Goal: Information Seeking & Learning: Find specific fact

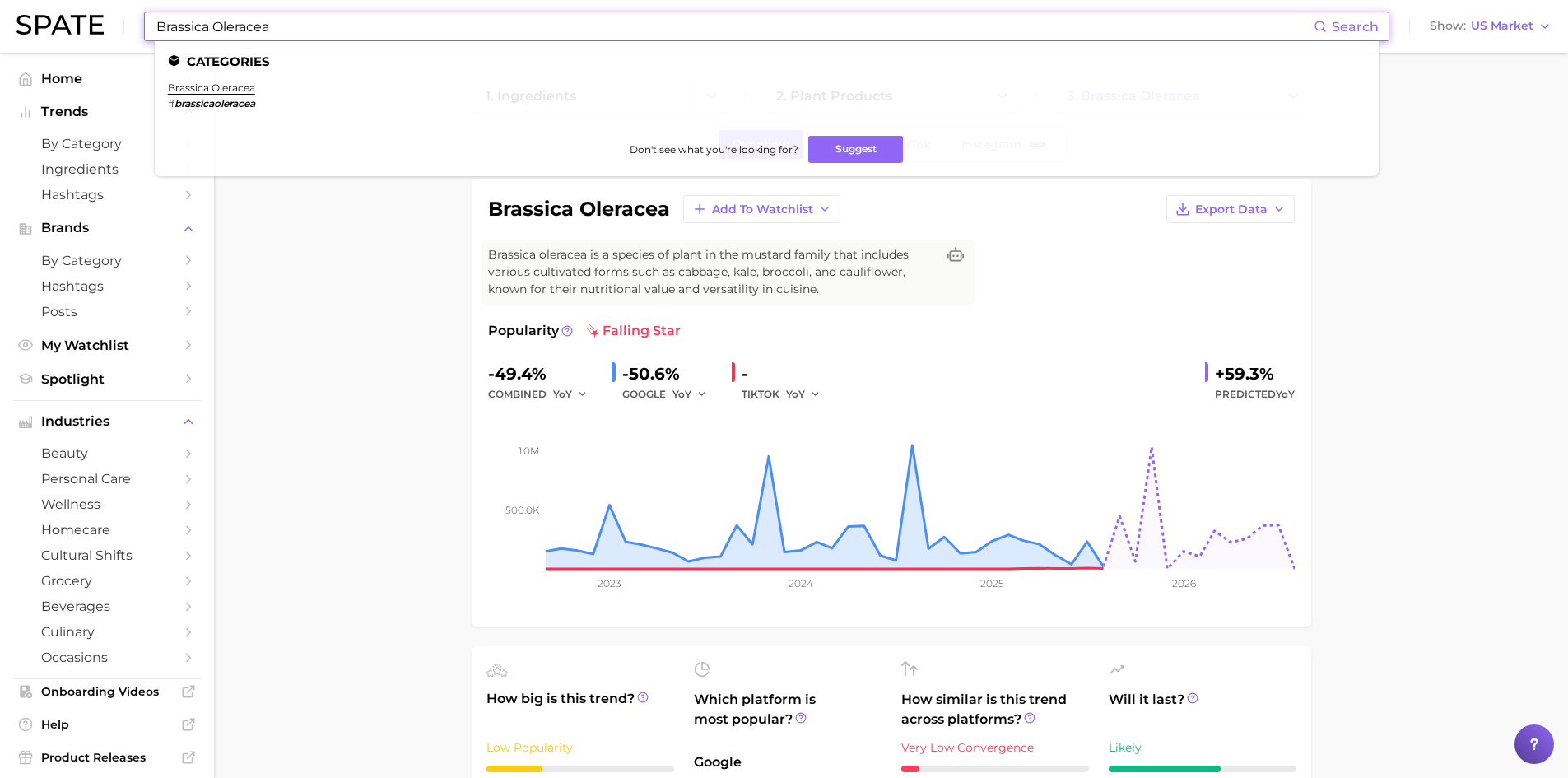
click at [137, 18] on div "Brassica Oleracea Search Categories brassica oleracea # brassicaoleracea Don't …" at bounding box center [784, 26] width 1535 height 53
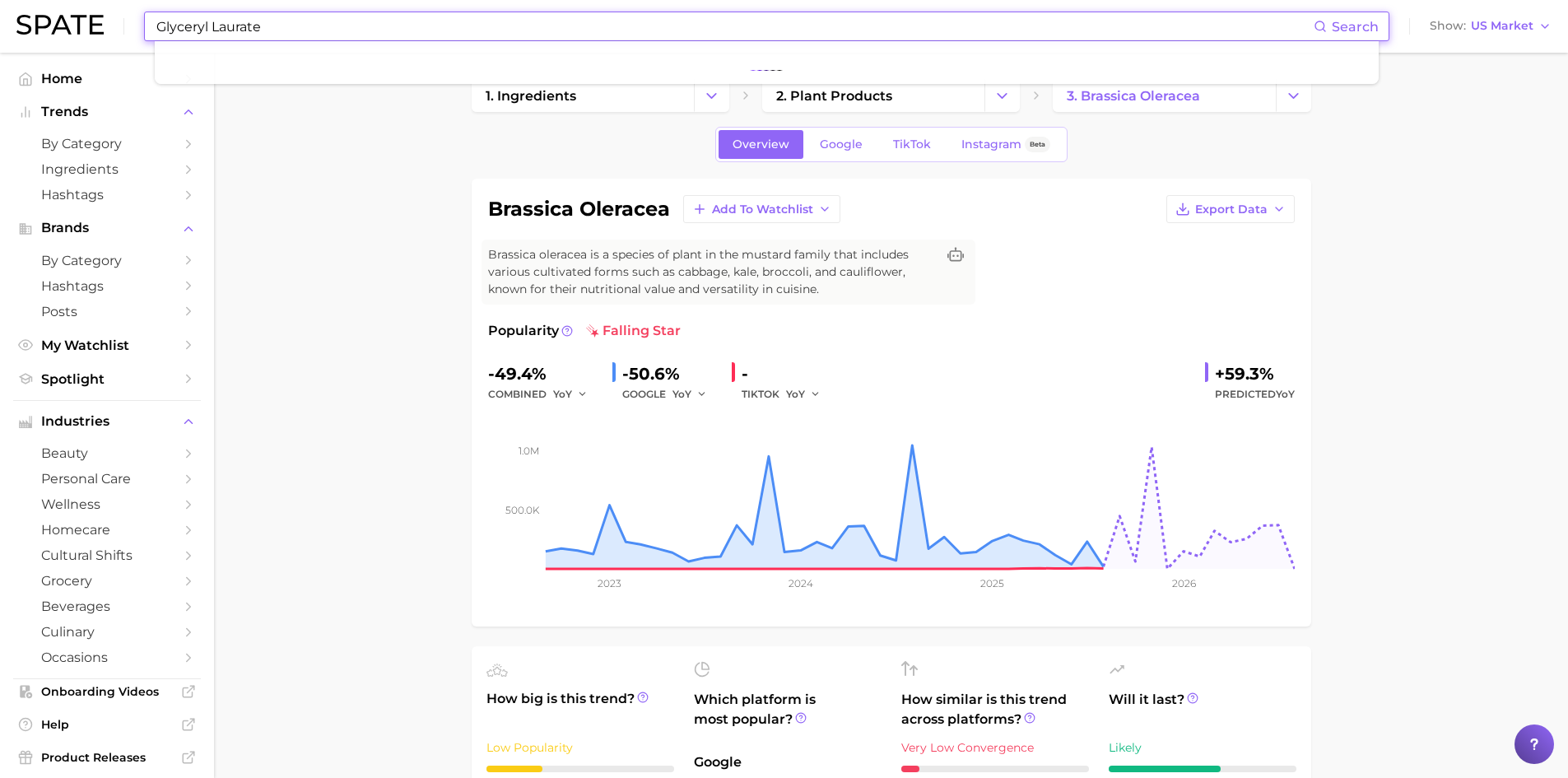
click at [251, 30] on input "Glyceryl Laurate" at bounding box center [734, 26] width 1159 height 28
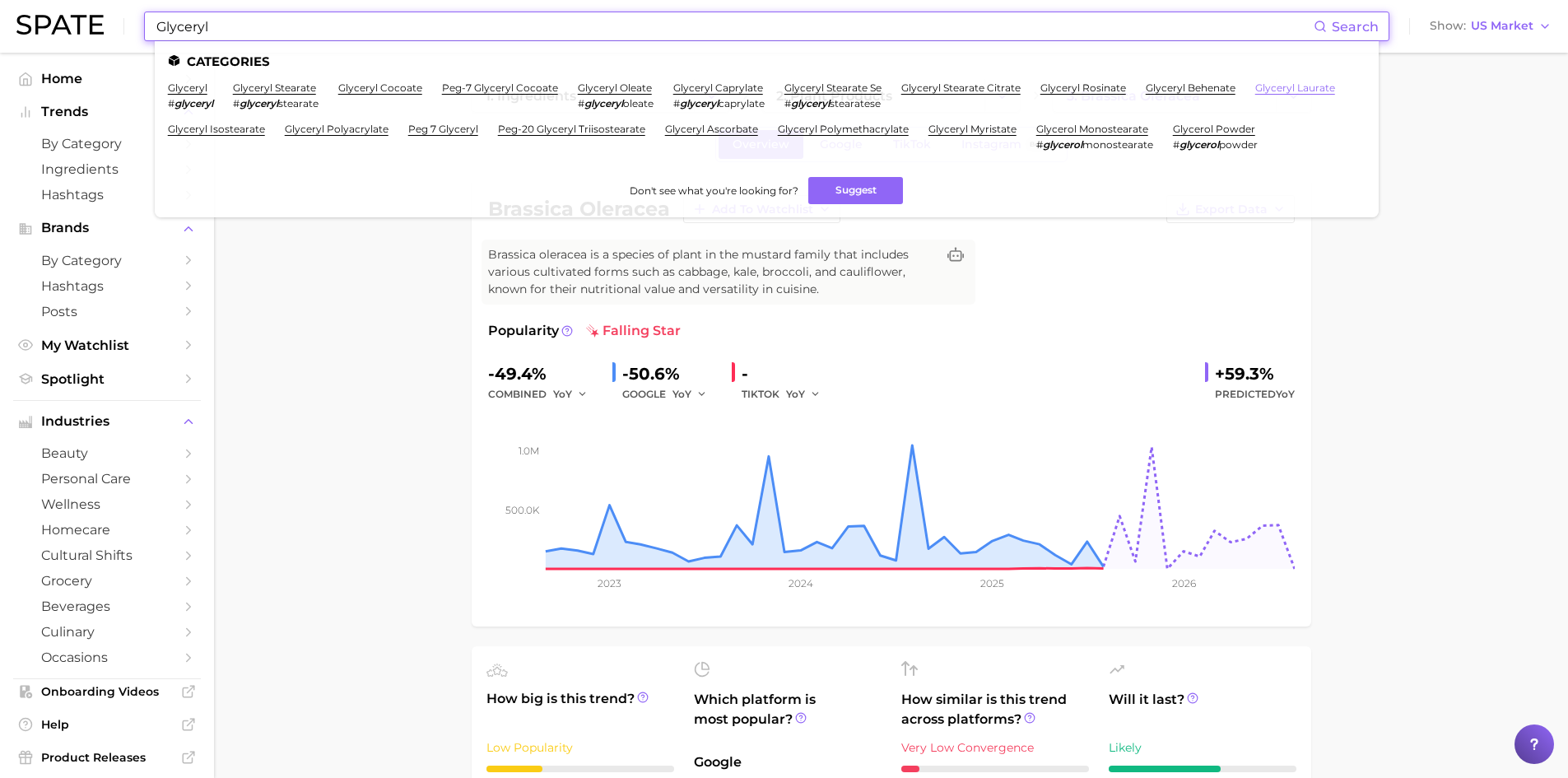
type input "Glyceryl"
click at [1291, 89] on link "glyceryl laurate" at bounding box center [1295, 87] width 80 height 12
